Goal: Check status: Check status

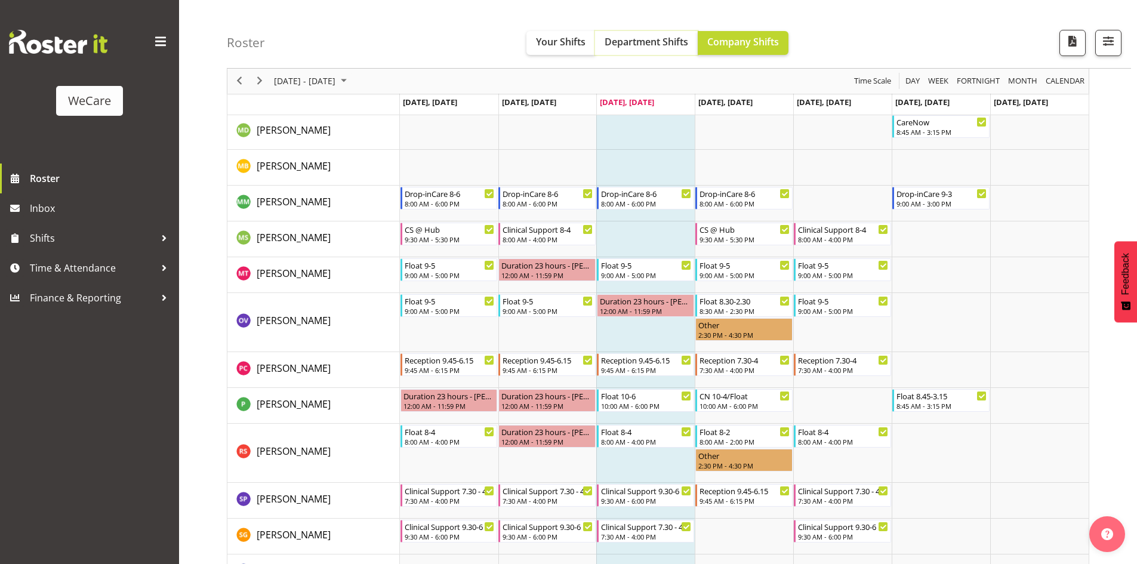
drag, startPoint x: 0, startPoint y: 0, endPoint x: 613, endPoint y: 46, distance: 615.2
click at [613, 46] on span "Department Shifts" at bounding box center [647, 41] width 84 height 13
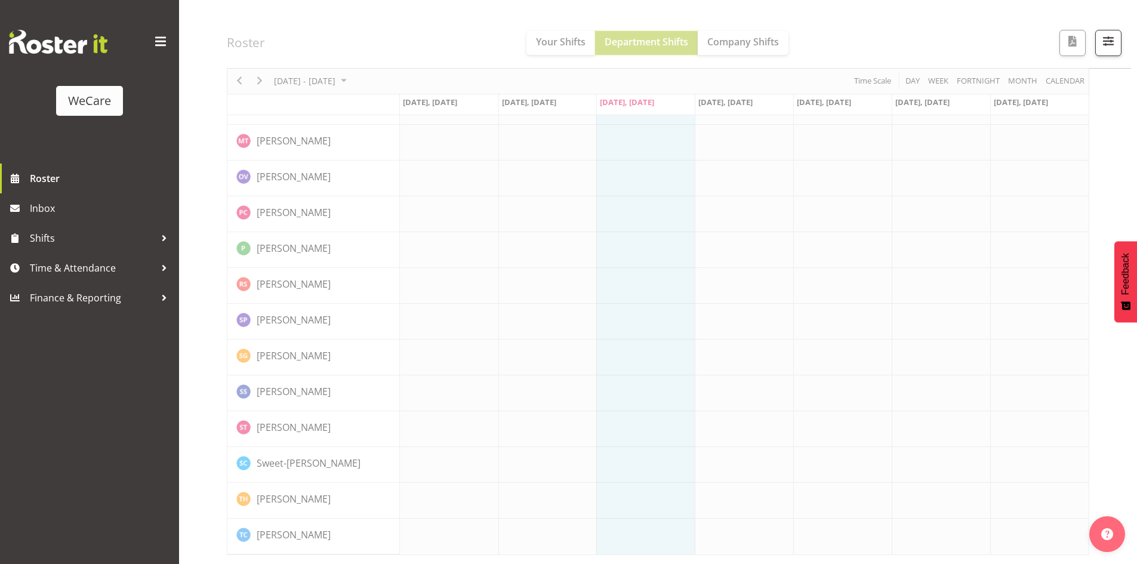
scroll to position [3276, 0]
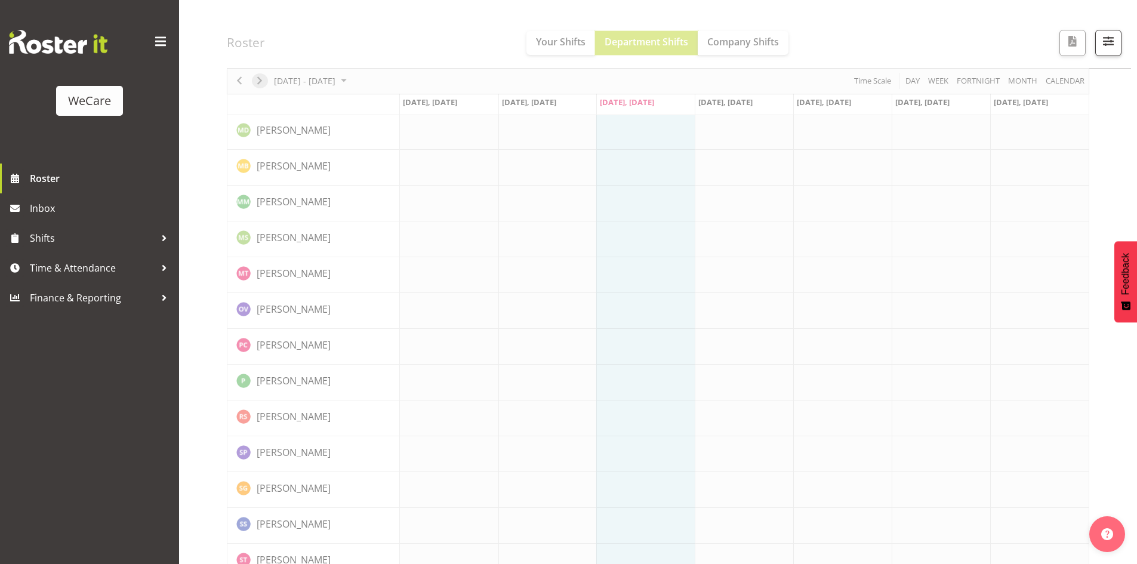
scroll to position [3392, 0]
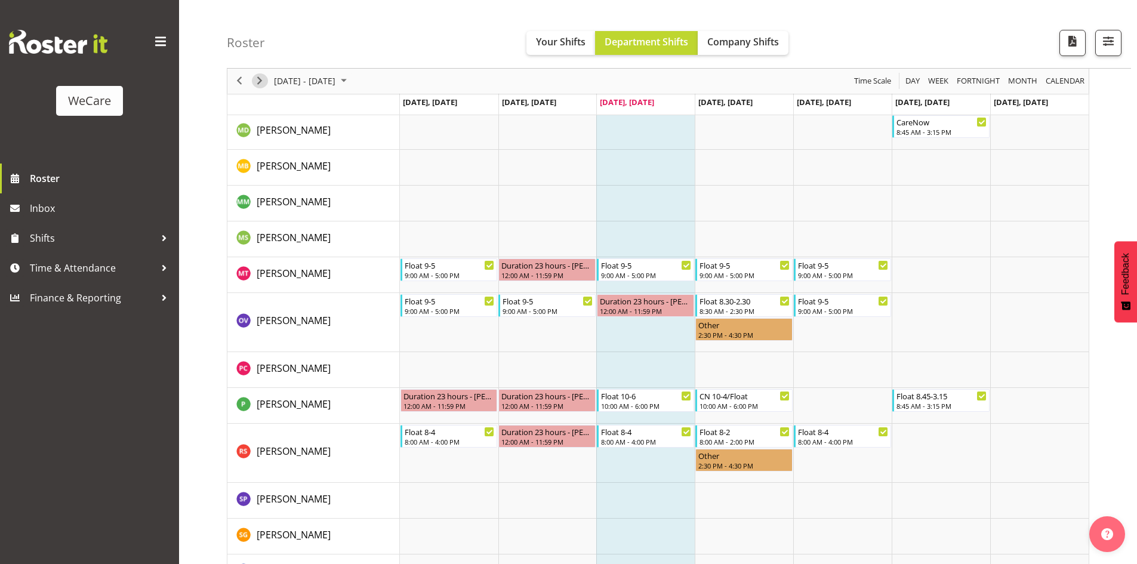
click at [265, 84] on span "Next" at bounding box center [259, 81] width 14 height 15
click at [0, 0] on div "Timeline Week of October 1, 2025" at bounding box center [0, 0] width 0 height 0
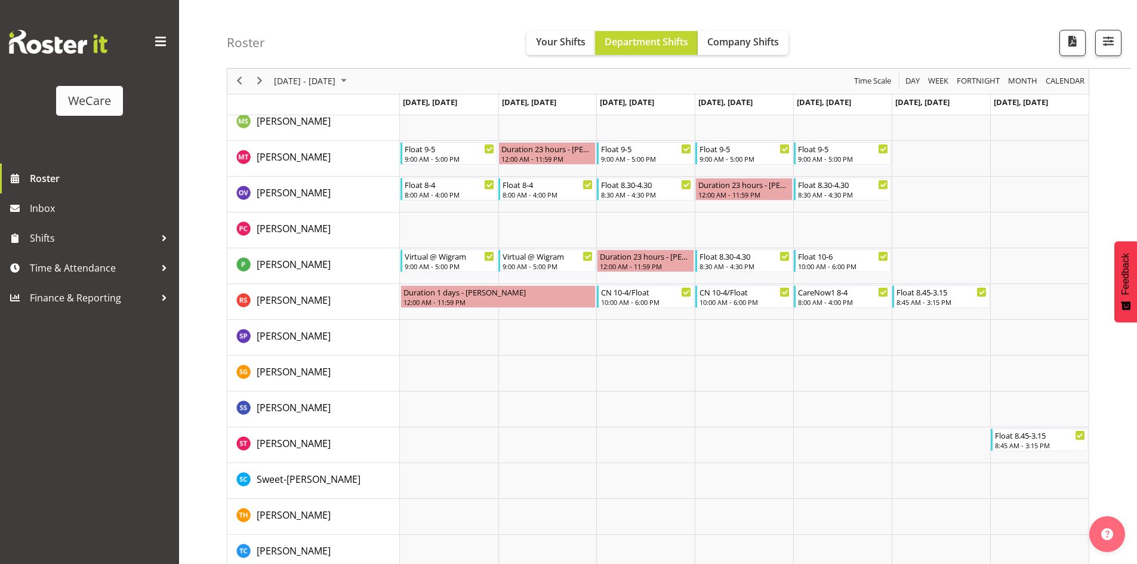
scroll to position [3409, 0]
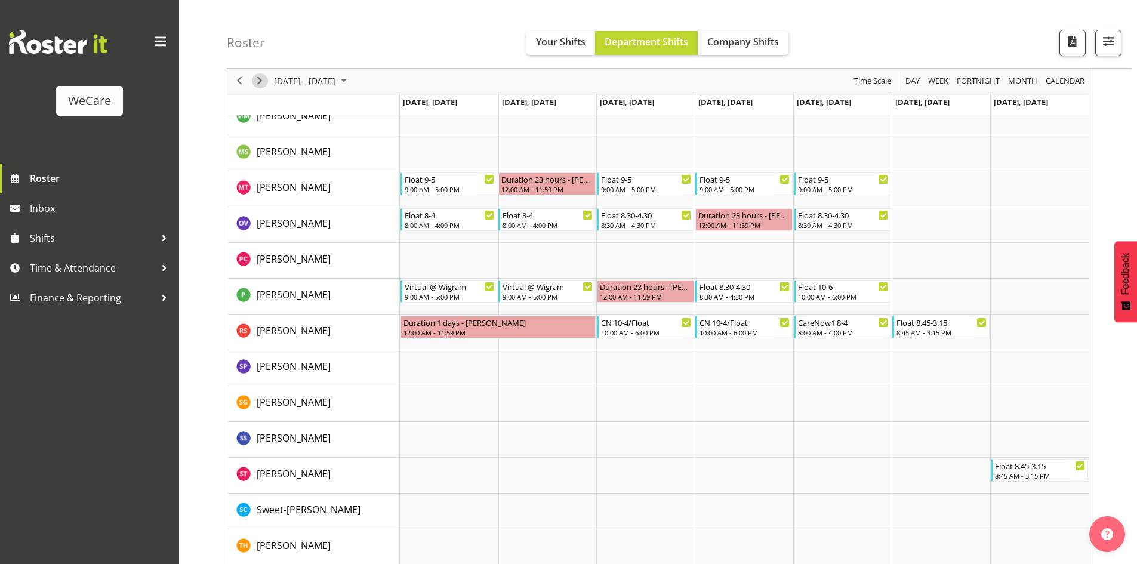
click at [261, 81] on span "Next" at bounding box center [259, 81] width 14 height 15
click at [0, 0] on div "Timeline Week of October 8, 2025" at bounding box center [0, 0] width 0 height 0
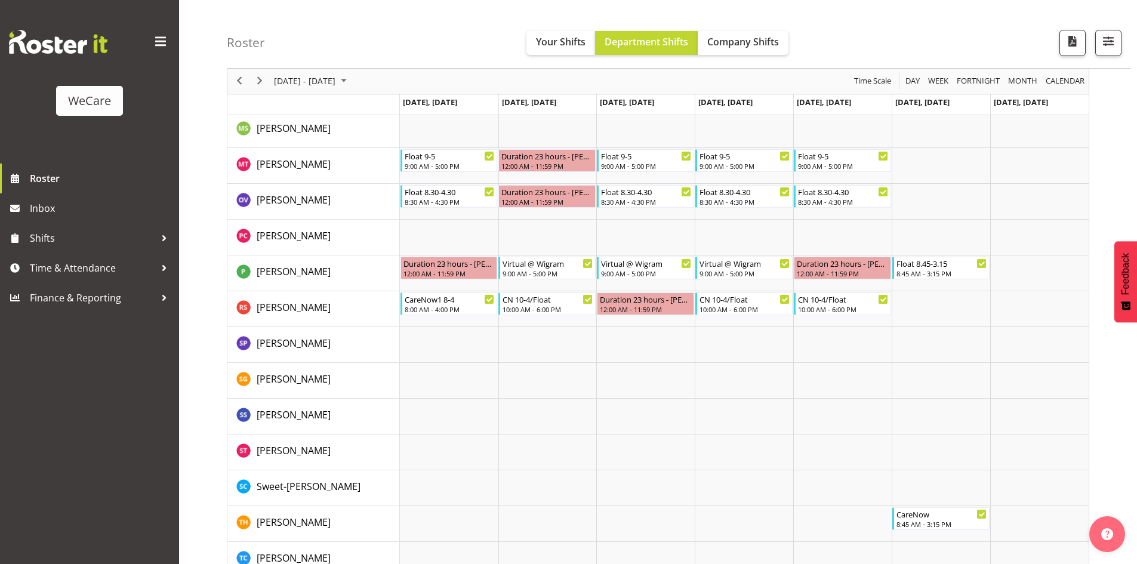
scroll to position [3432, 0]
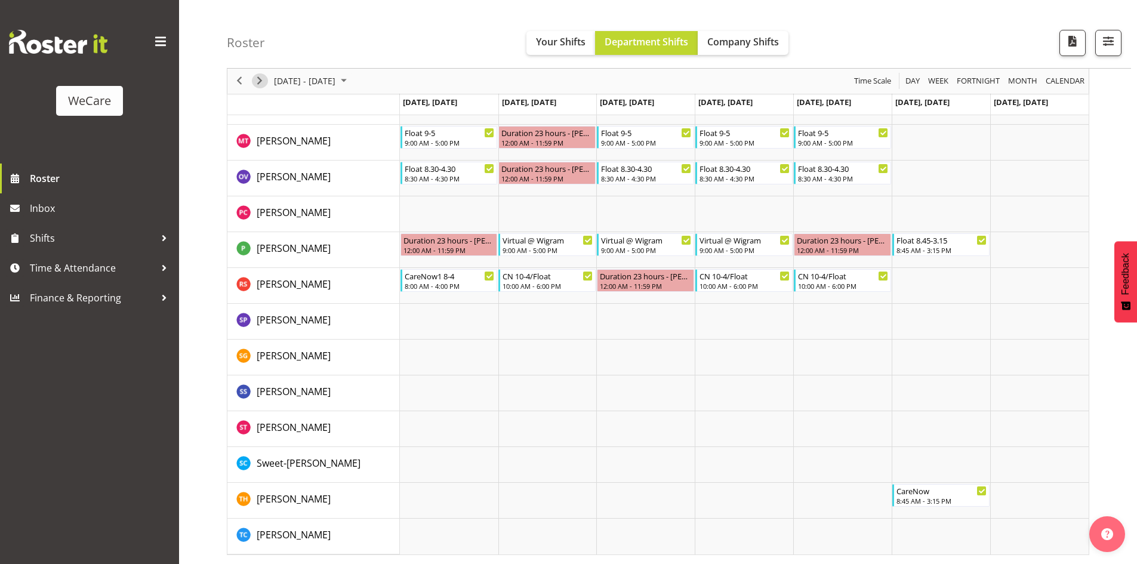
click at [262, 83] on span "Next" at bounding box center [259, 81] width 14 height 15
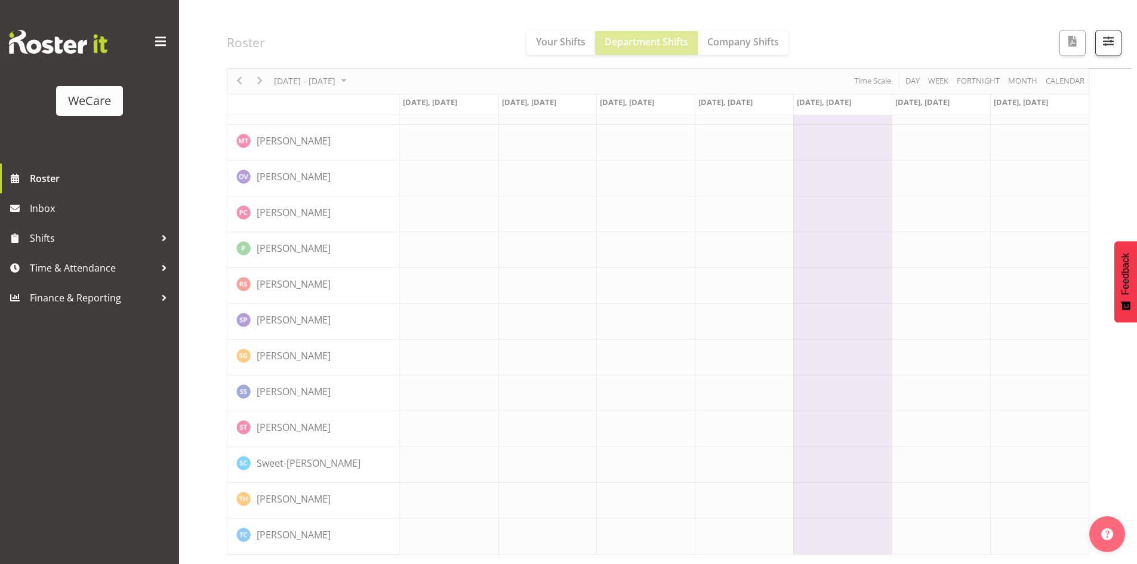
scroll to position [3409, 0]
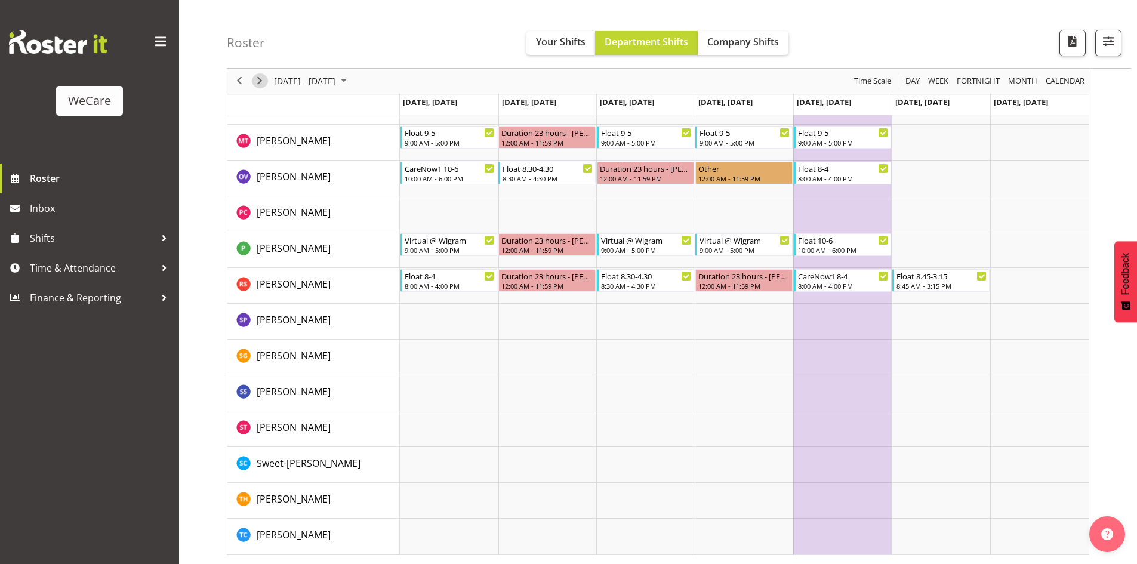
click at [263, 84] on span "Next" at bounding box center [259, 81] width 14 height 15
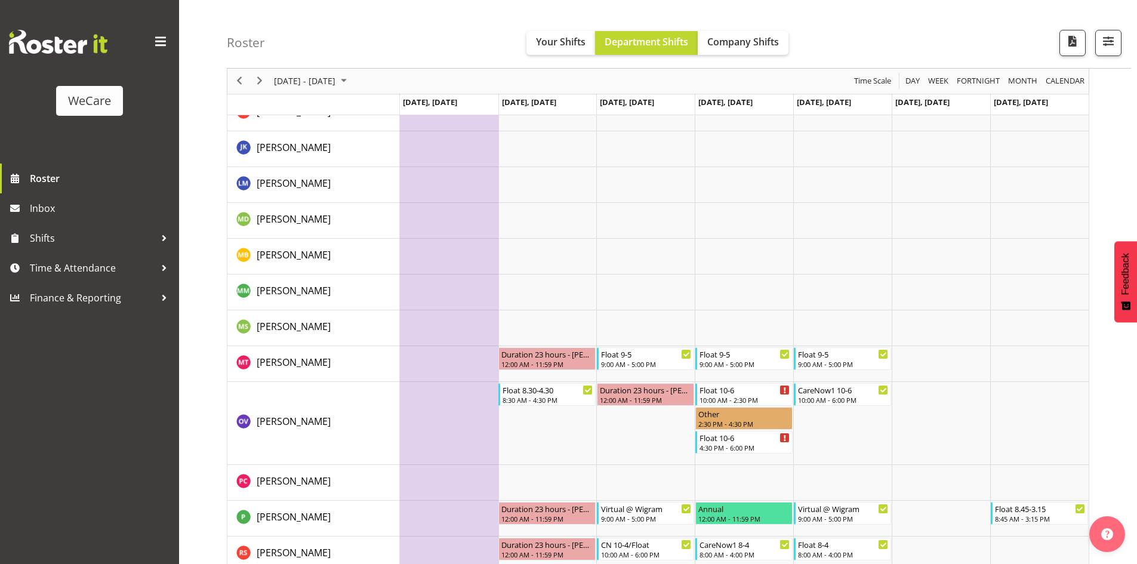
scroll to position [3230, 0]
